Goal: Find specific page/section: Find specific page/section

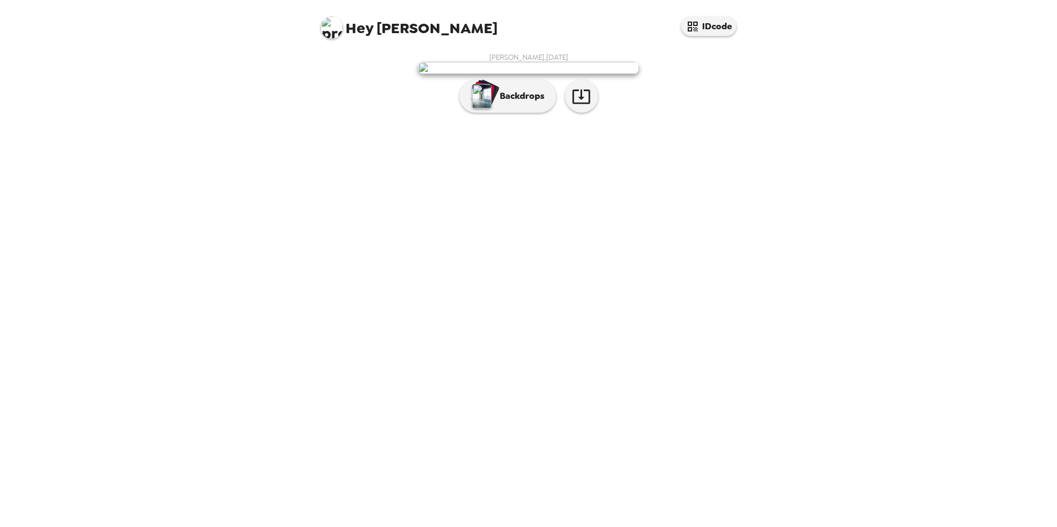
click at [524, 74] on img at bounding box center [528, 68] width 221 height 12
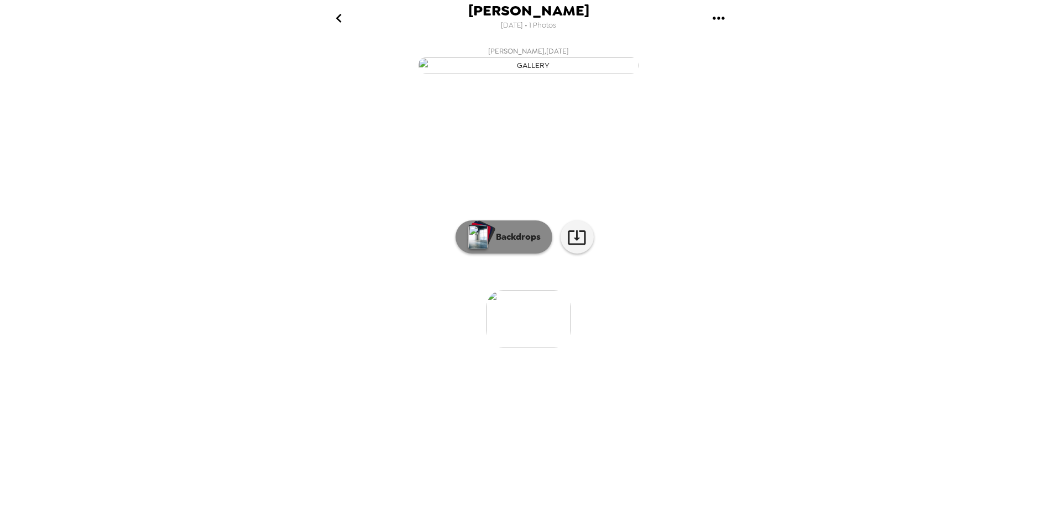
click at [519, 244] on p "Backdrops" at bounding box center [515, 237] width 50 height 13
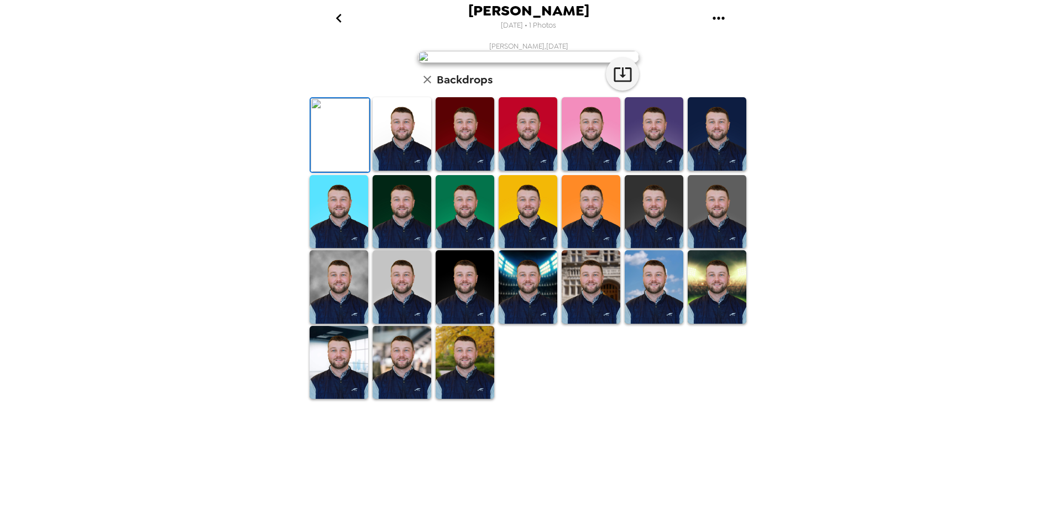
click at [401, 171] on img at bounding box center [402, 134] width 59 height 74
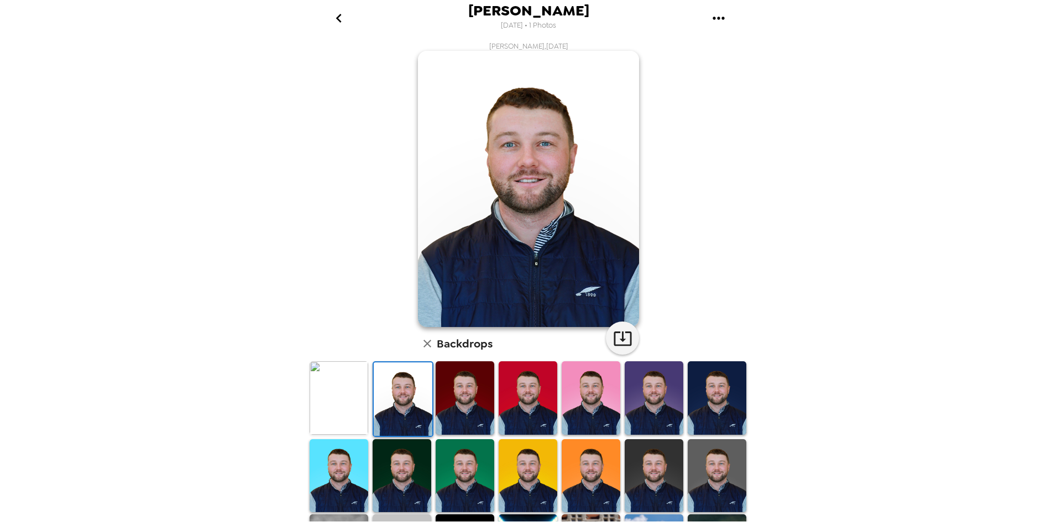
click at [358, 192] on div "Andrew Dean , 05-21-2025 Backdrops" at bounding box center [528, 352] width 442 height 623
click at [489, 153] on img at bounding box center [528, 189] width 221 height 276
click at [608, 342] on button "button" at bounding box center [622, 338] width 33 height 33
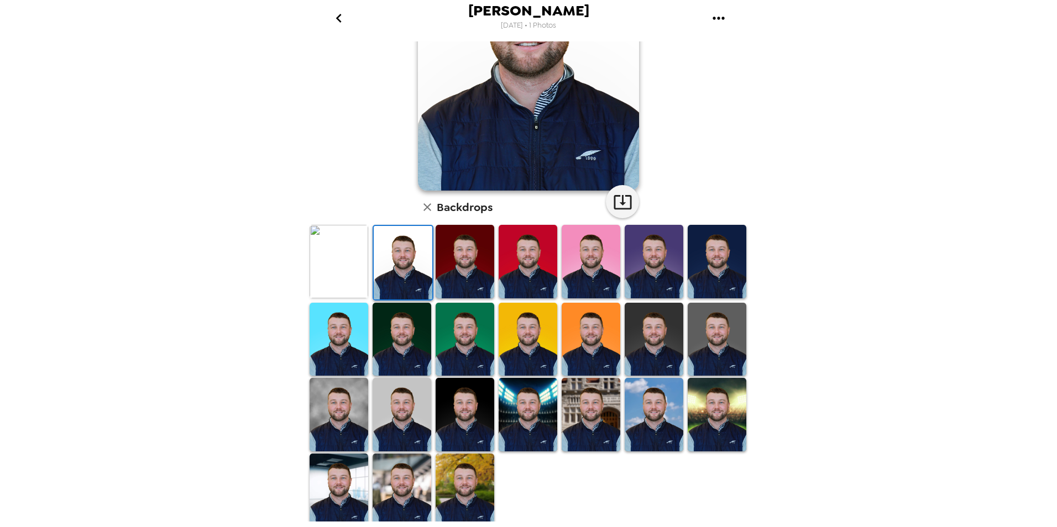
click at [343, 262] on img at bounding box center [339, 262] width 59 height 74
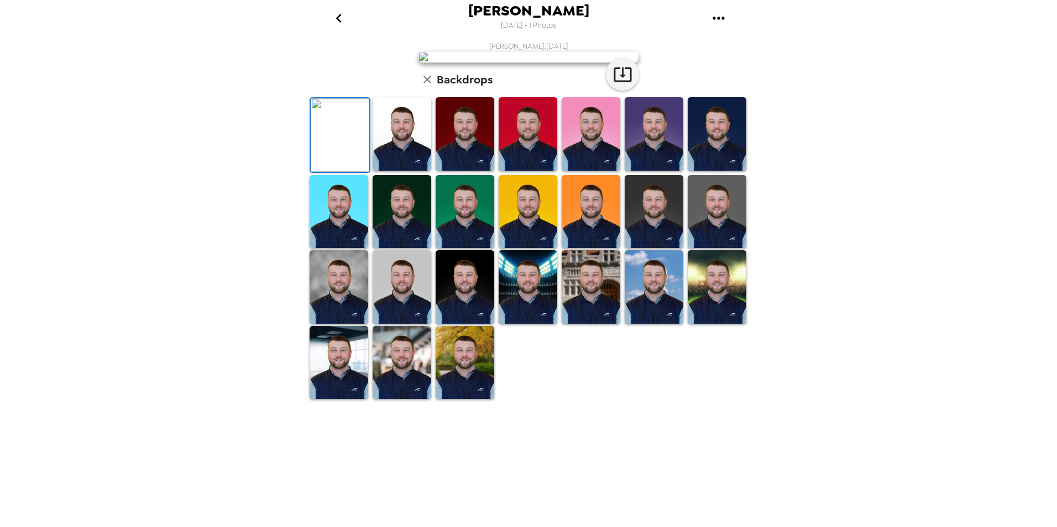
click at [385, 171] on img at bounding box center [402, 134] width 59 height 74
